Goal: Task Accomplishment & Management: Use online tool/utility

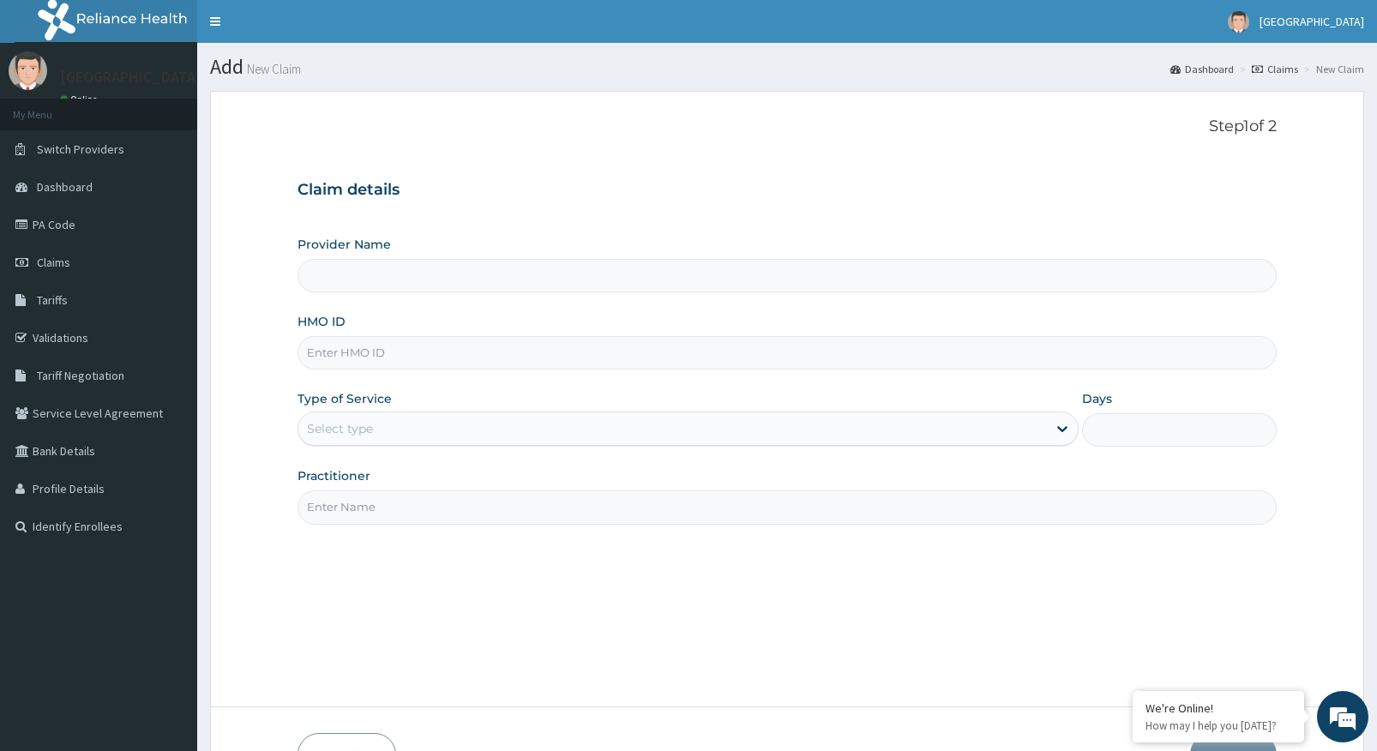
type input "[GEOGRAPHIC_DATA]"
